Goal: Task Accomplishment & Management: Use online tool/utility

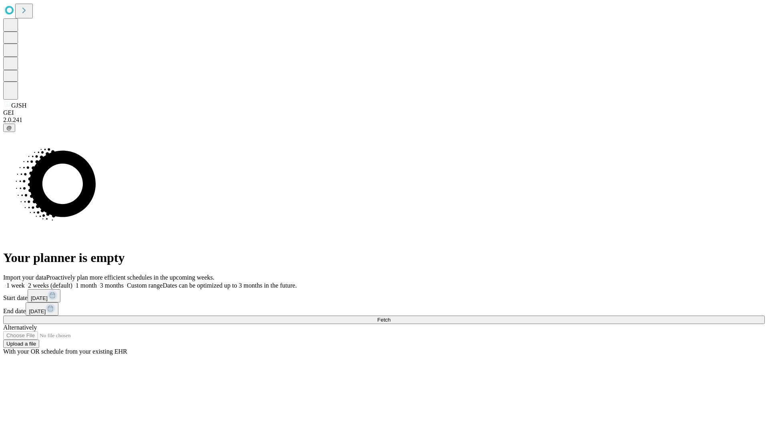
click at [390, 317] on span "Fetch" at bounding box center [383, 320] width 13 height 6
